Goal: Task Accomplishment & Management: Use online tool/utility

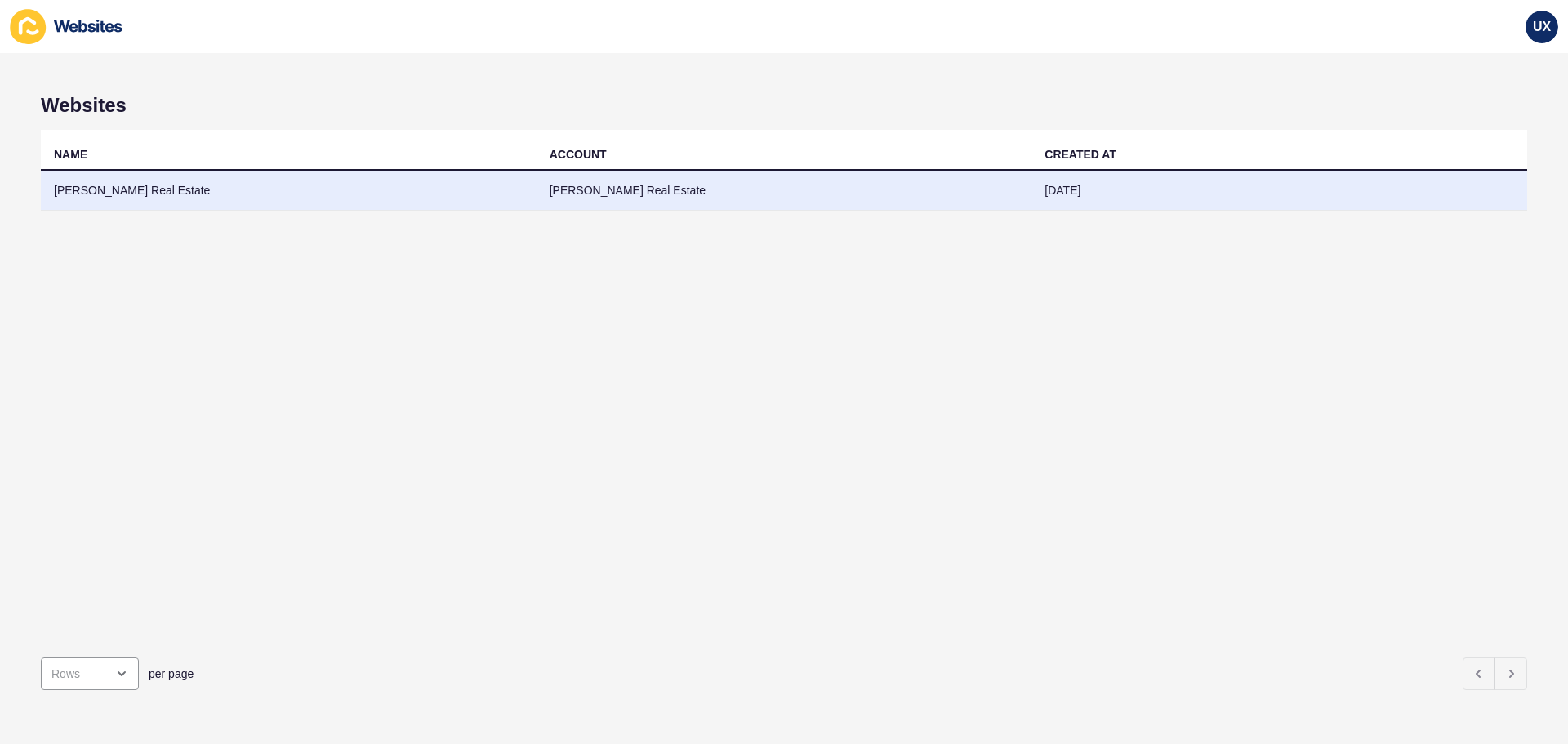
click at [593, 192] on td "[PERSON_NAME] Real Estate" at bounding box center [784, 191] width 496 height 40
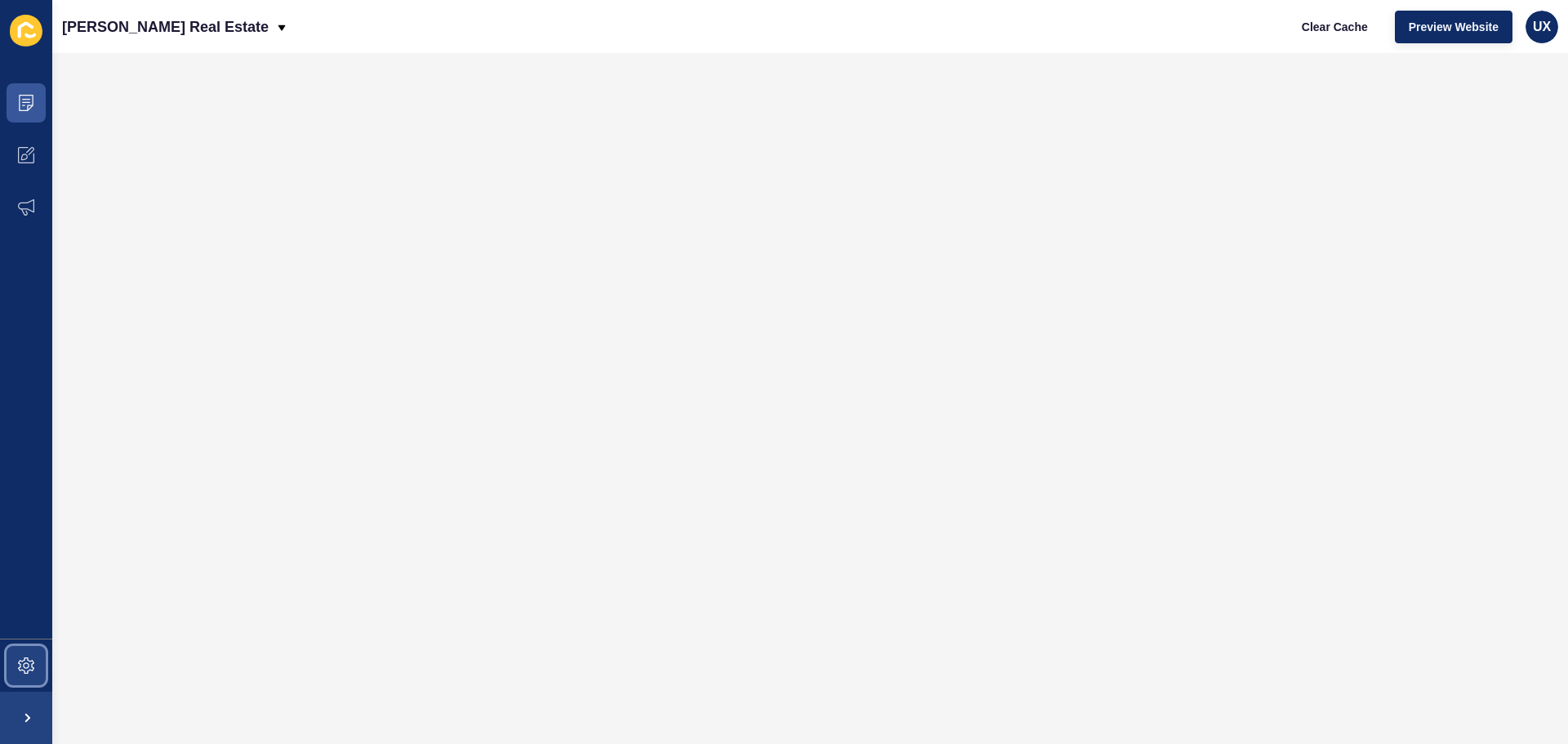
click at [30, 675] on span at bounding box center [26, 666] width 52 height 52
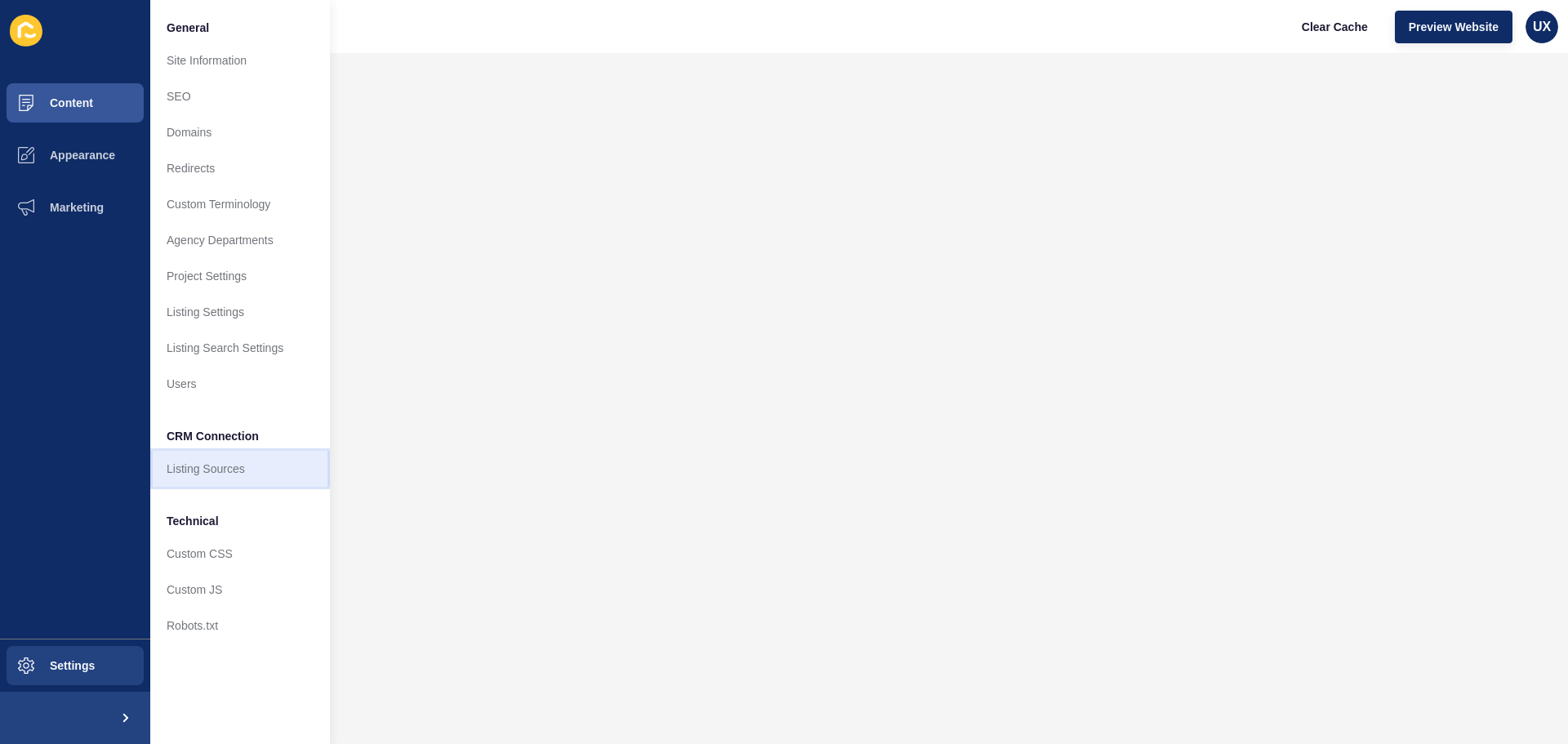
click at [187, 454] on link "Listing Sources" at bounding box center [240, 469] width 180 height 36
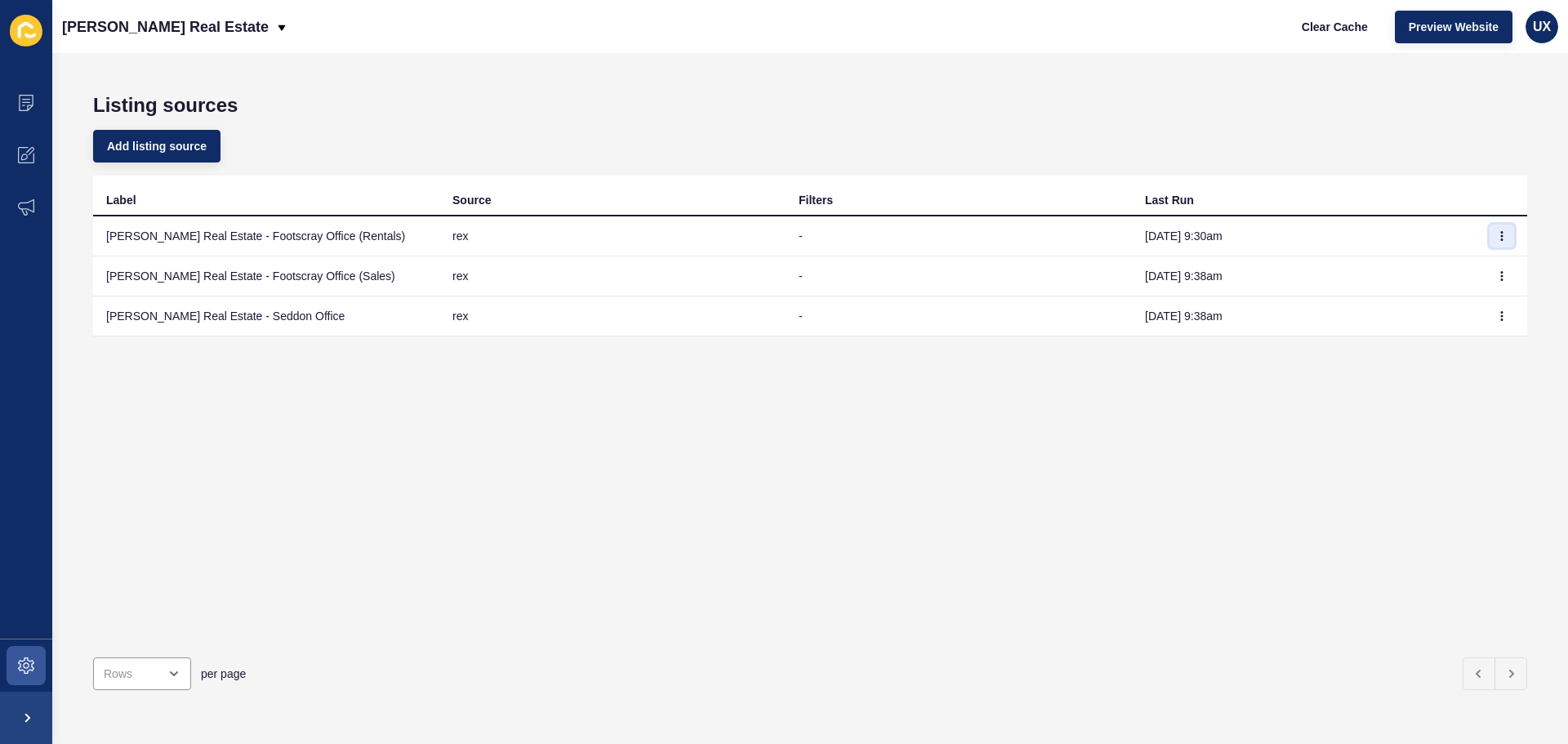
click at [1497, 233] on icon "button" at bounding box center [1502, 235] width 10 height 10
click at [1485, 268] on link "Sync now" at bounding box center [1444, 268] width 114 height 36
click at [1495, 287] on button "button" at bounding box center [1502, 276] width 24 height 23
click at [1447, 307] on link "Sync now" at bounding box center [1444, 309] width 114 height 36
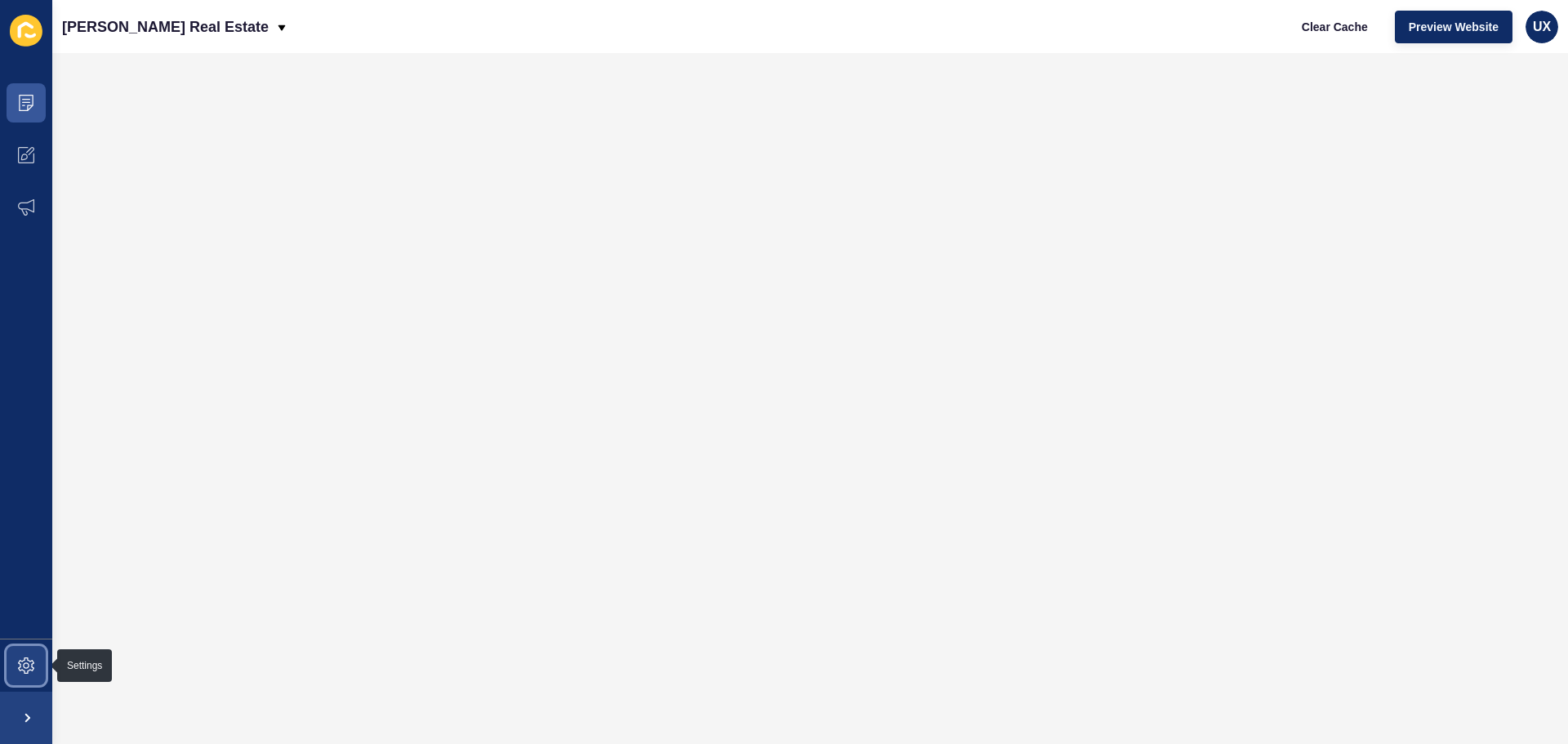
click at [22, 645] on span at bounding box center [26, 666] width 52 height 52
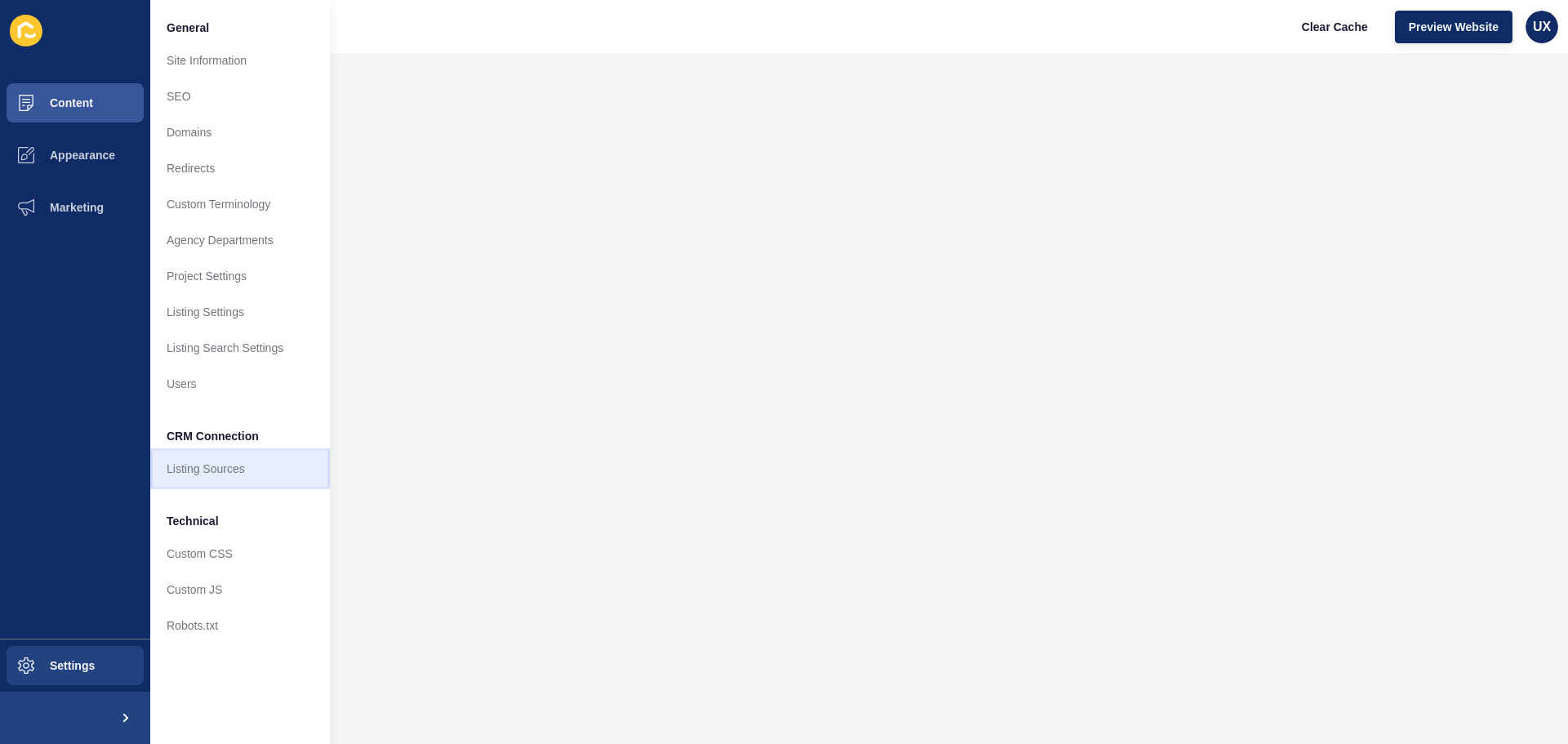
click at [225, 472] on link "Listing Sources" at bounding box center [240, 469] width 180 height 36
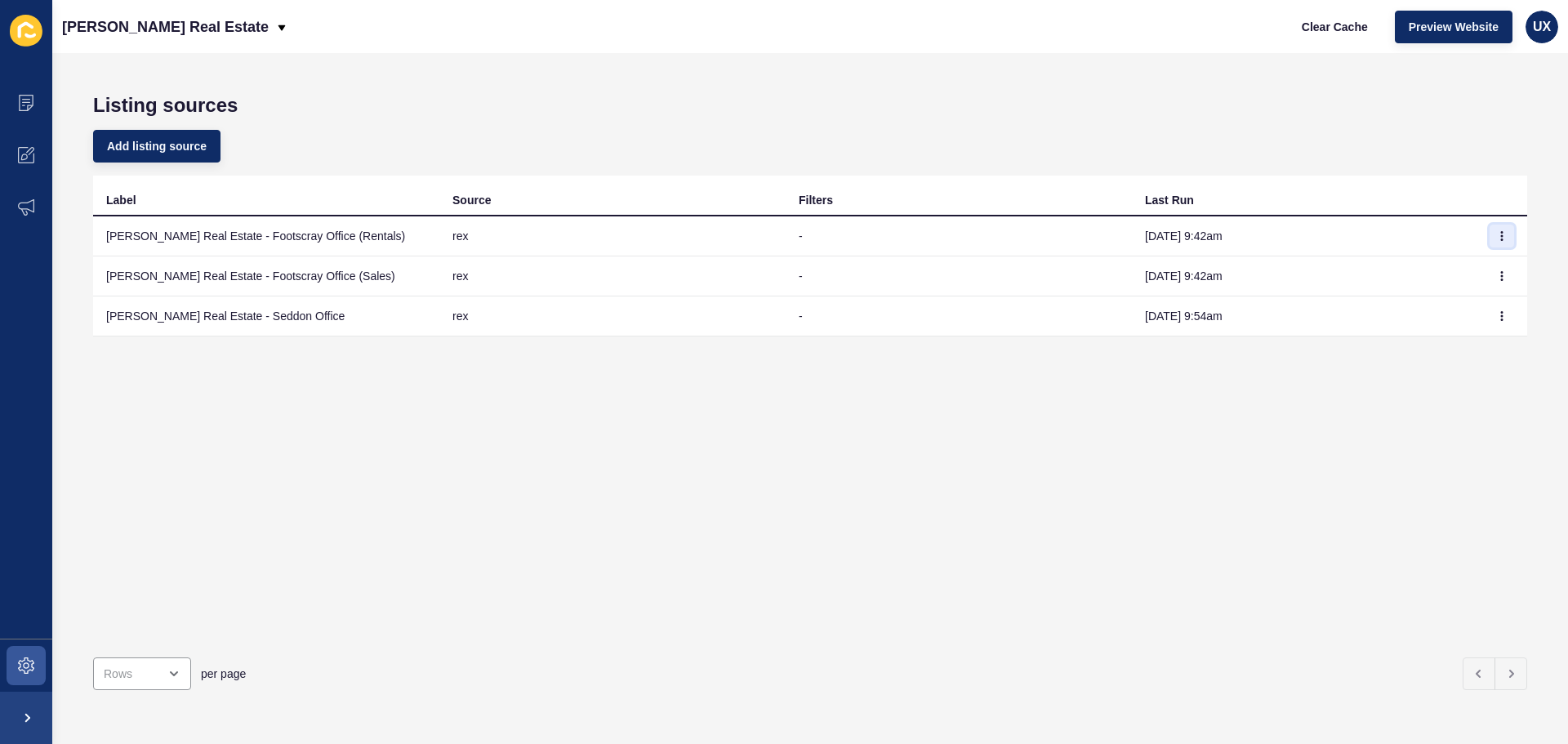
click at [1489, 231] on button "button" at bounding box center [1502, 236] width 24 height 23
click at [1462, 269] on link "Sync now" at bounding box center [1444, 268] width 114 height 36
click at [1495, 276] on button "button" at bounding box center [1502, 276] width 24 height 23
click at [1452, 314] on link "Sync now" at bounding box center [1444, 309] width 114 height 36
